Goal: Use online tool/utility: Utilize a website feature to perform a specific function

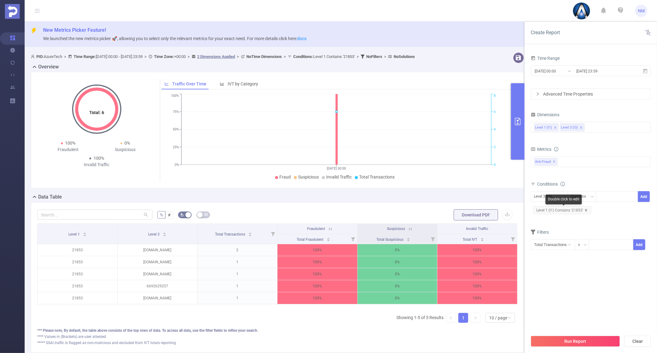
click at [585, 210] on icon "icon: close" at bounding box center [586, 209] width 3 height 3
click at [606, 198] on div at bounding box center [616, 196] width 35 height 10
type input "21723"
click at [560, 195] on div "Level 3 (l3)" at bounding box center [549, 196] width 30 height 10
click at [553, 207] on li "Level 1 (l1)" at bounding box center [549, 209] width 37 height 10
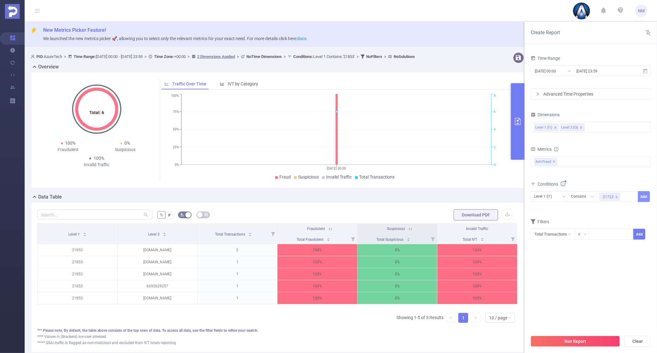
click at [643, 199] on button "Add" at bounding box center [644, 196] width 12 height 11
click at [571, 338] on button "Run Report" at bounding box center [575, 340] width 89 height 11
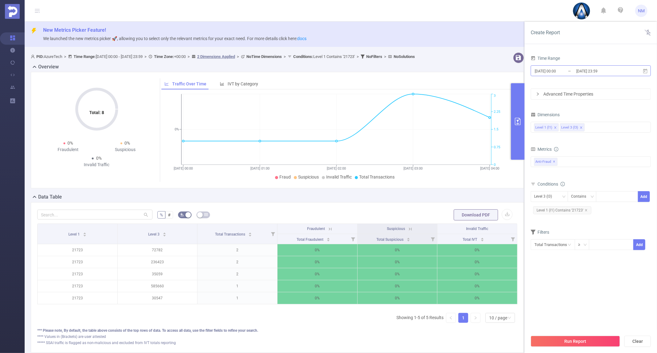
click at [602, 69] on input "[DATE] 23:59" at bounding box center [601, 71] width 50 height 8
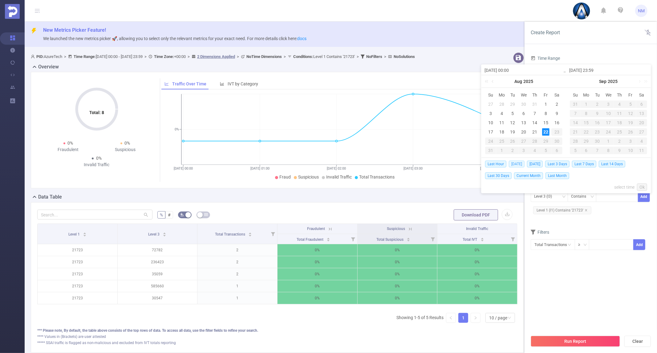
click at [517, 165] on span "[DATE]" at bounding box center [517, 163] width 16 height 7
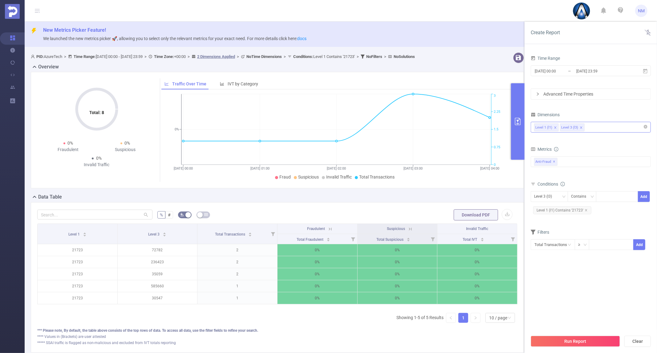
click at [598, 127] on div "Level 1 (l1) Level 3 (l3)" at bounding box center [590, 127] width 113 height 10
click at [583, 201] on li "Traffic Type (SSAI, DOOH)" at bounding box center [590, 201] width 119 height 10
click at [565, 338] on button "Run Report" at bounding box center [575, 340] width 89 height 11
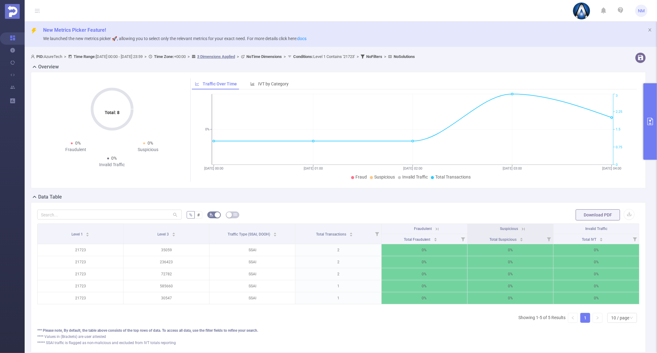
click at [518, 205] on div "% # Download PDF Level 1 Level 3 Traffic Type (SSAI, DOOH) Total Transactions F…" at bounding box center [338, 277] width 615 height 150
